Goal: Find contact information: Find contact information

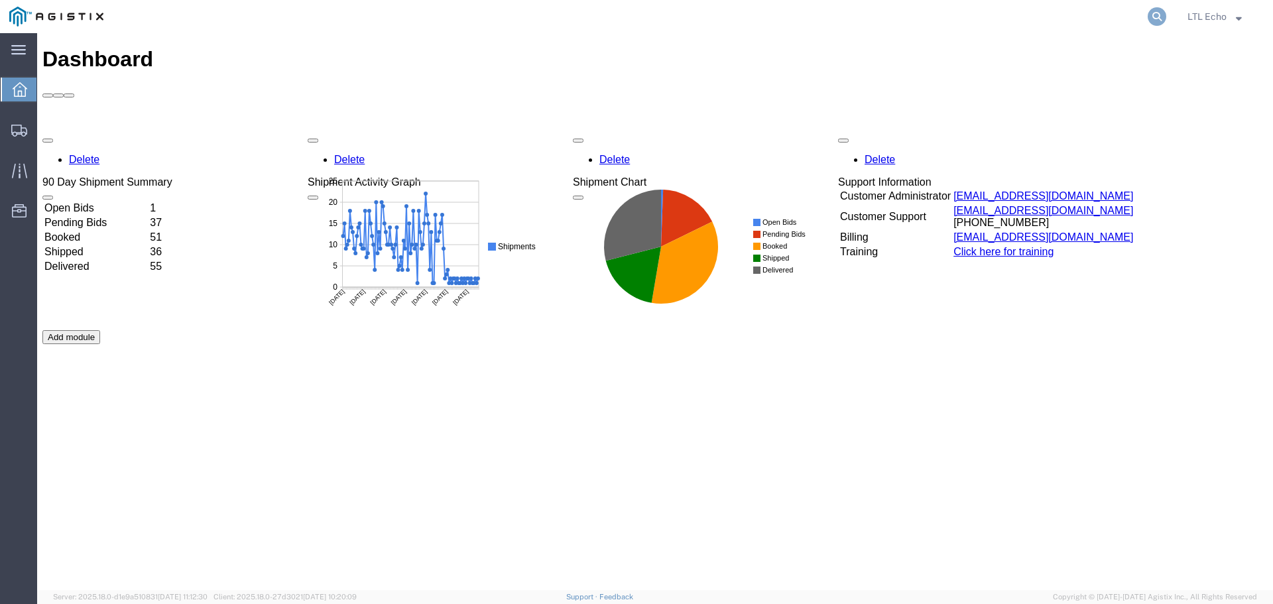
click at [1154, 15] on icon at bounding box center [1157, 16] width 19 height 19
paste input "56730364"
type input "56730364"
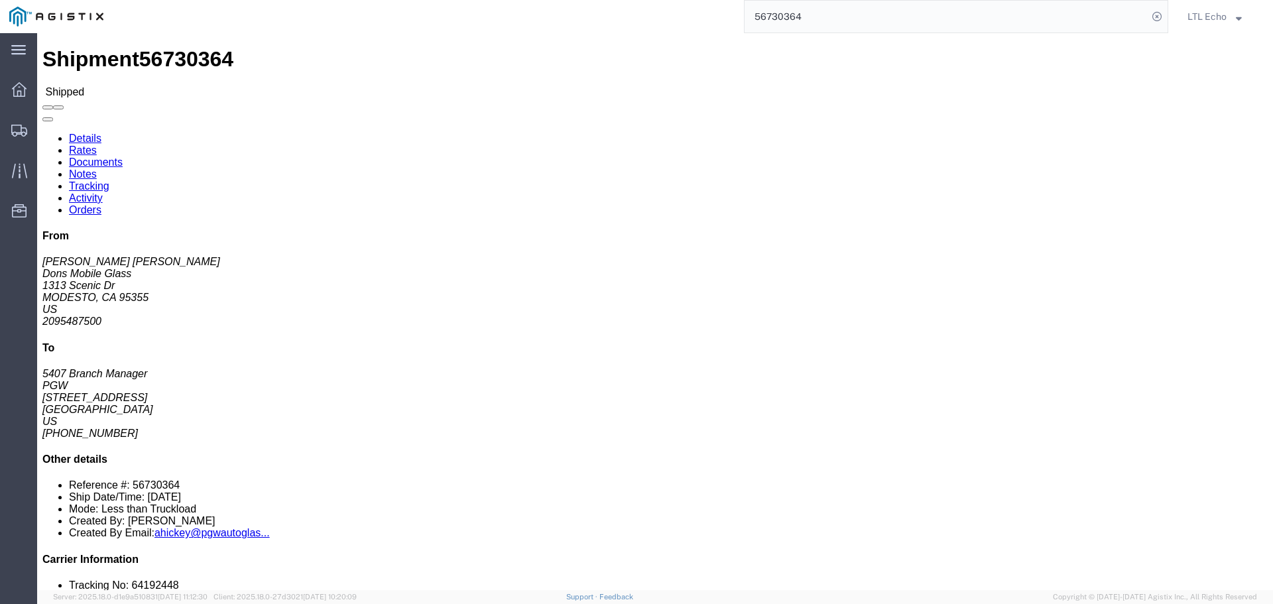
click link "ahickey@pgwautoglas..."
drag, startPoint x: 928, startPoint y: 277, endPoint x: 916, endPoint y: 275, distance: 12.8
click div "Leg 1 - Less than Truckload"
drag, startPoint x: 1175, startPoint y: 361, endPoint x: 1061, endPoint y: 361, distance: 114.0
click li "Created By Email: ahickey@pgwautoglas..."
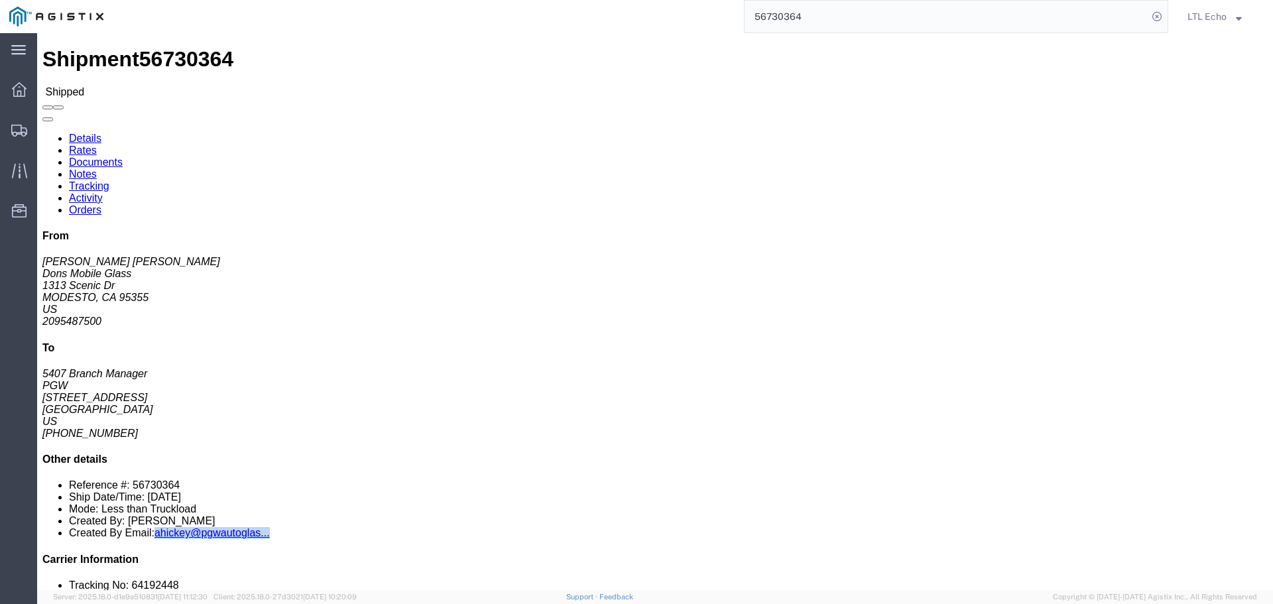
copy li "ahickey@pgwautoglas..."
